Goal: Task Accomplishment & Management: Manage account settings

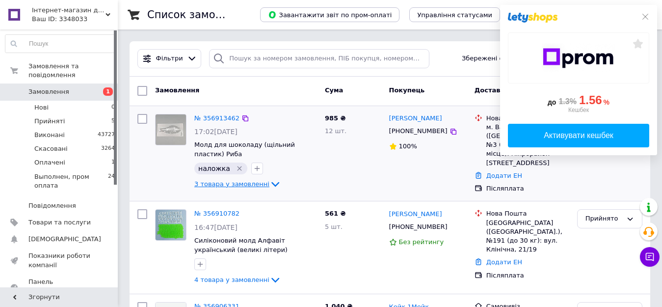
click at [270, 181] on icon at bounding box center [276, 184] width 12 height 12
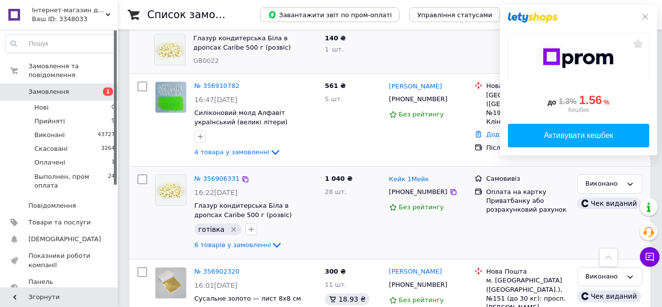
scroll to position [295, 0]
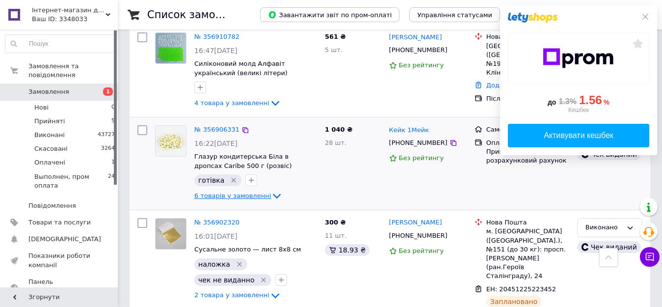
click at [271, 193] on icon at bounding box center [277, 196] width 12 height 12
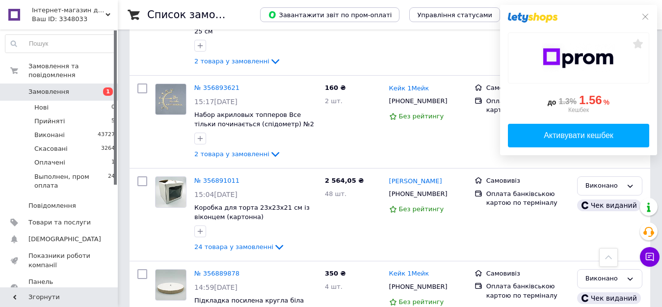
scroll to position [1178, 0]
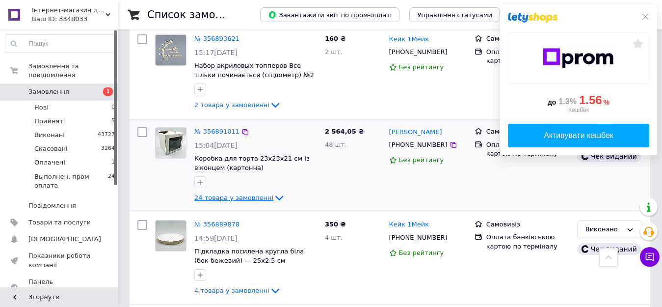
click at [275, 196] on icon at bounding box center [279, 198] width 8 height 5
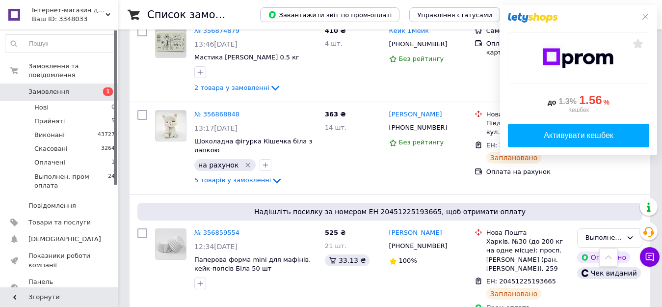
scroll to position [3033, 0]
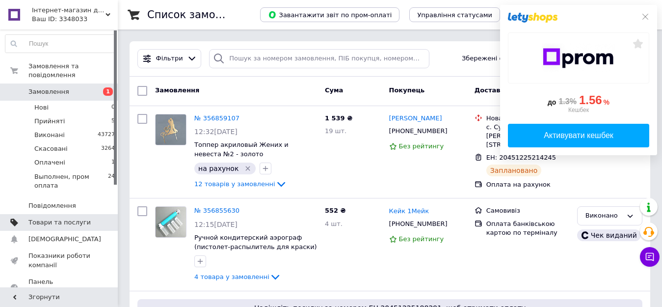
click at [61, 218] on span "Товари та послуги" at bounding box center [59, 222] width 62 height 9
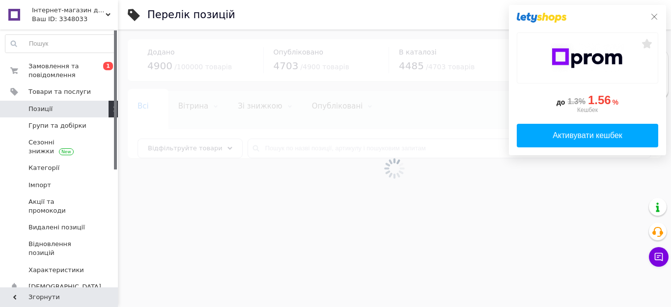
click at [652, 14] on icon at bounding box center [654, 17] width 8 height 8
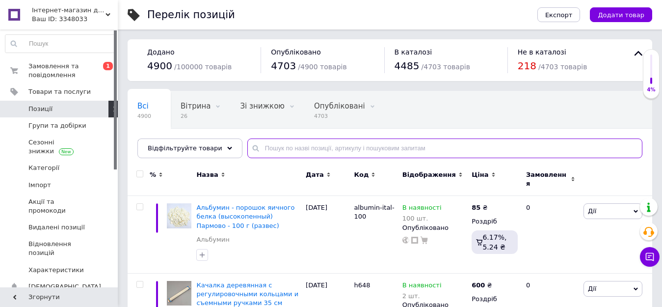
click at [292, 146] on input "text" at bounding box center [444, 148] width 395 height 20
paste input "281123-01"
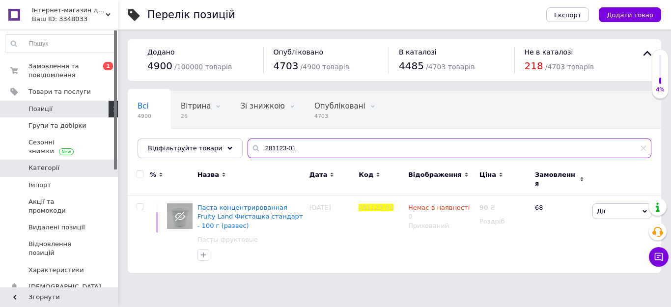
drag, startPoint x: 287, startPoint y: 150, endPoint x: 117, endPoint y: 171, distance: 171.2
click at [139, 172] on div "Всі 4900 Вітрина 26 Видалити Редагувати Зі знижкою 0 Видалити Редагувати Опублі…" at bounding box center [394, 182] width 533 height 182
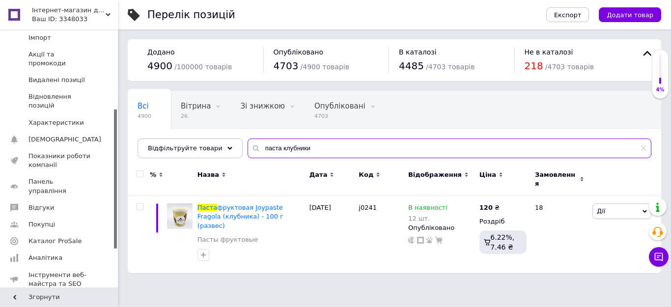
drag, startPoint x: 303, startPoint y: 144, endPoint x: 295, endPoint y: 148, distance: 8.8
click at [295, 148] on input "паста клубники" at bounding box center [449, 148] width 404 height 20
type input "паста клубник"
click at [318, 145] on input "паста клубник" at bounding box center [449, 148] width 404 height 20
